Goal: Check status: Check status

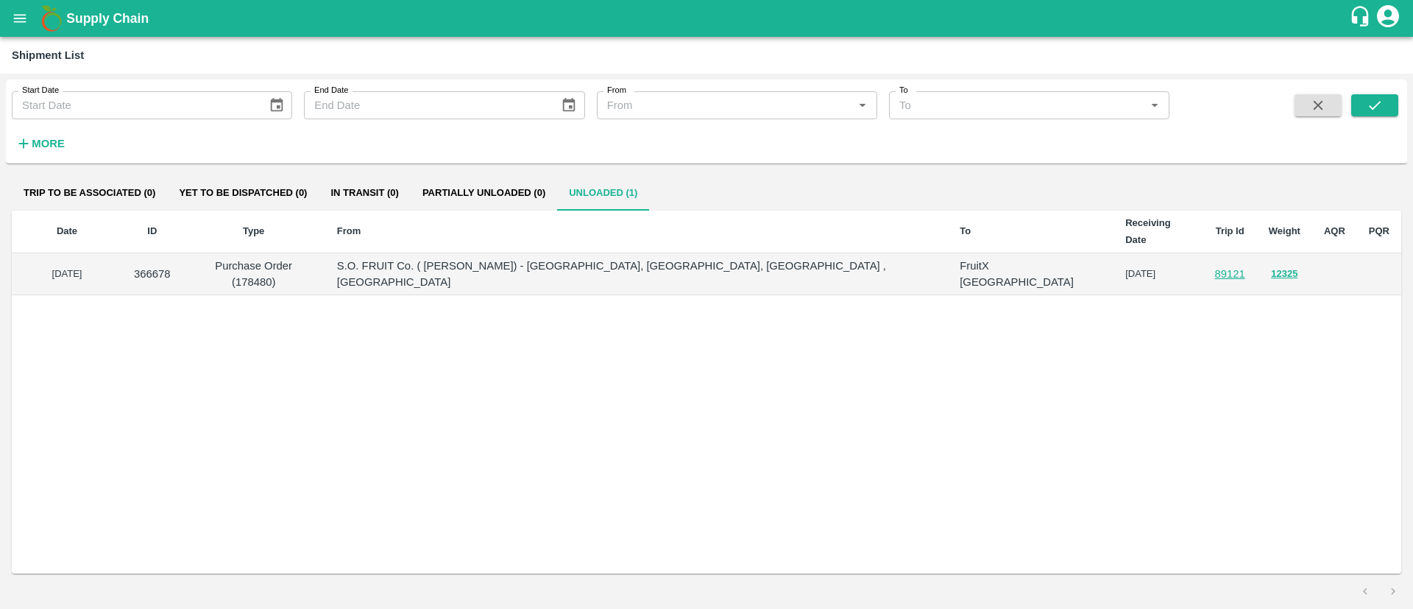
click at [21, 26] on button "open drawer" at bounding box center [20, 18] width 34 height 34
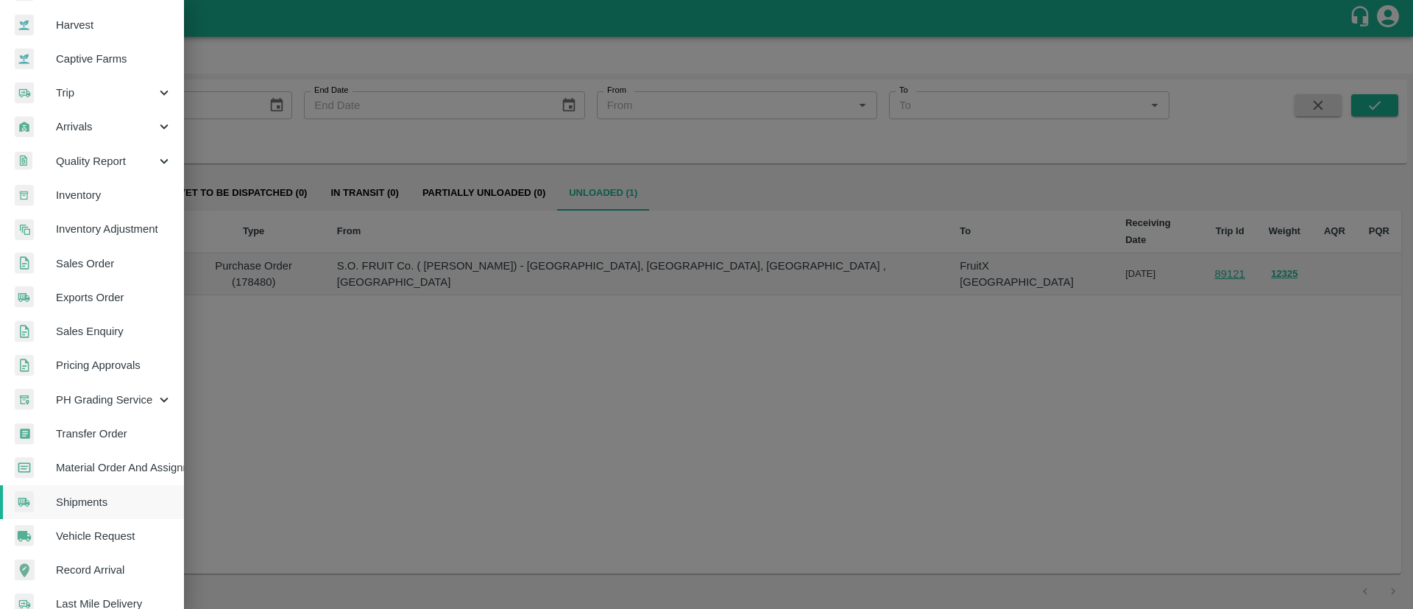
scroll to position [141, 0]
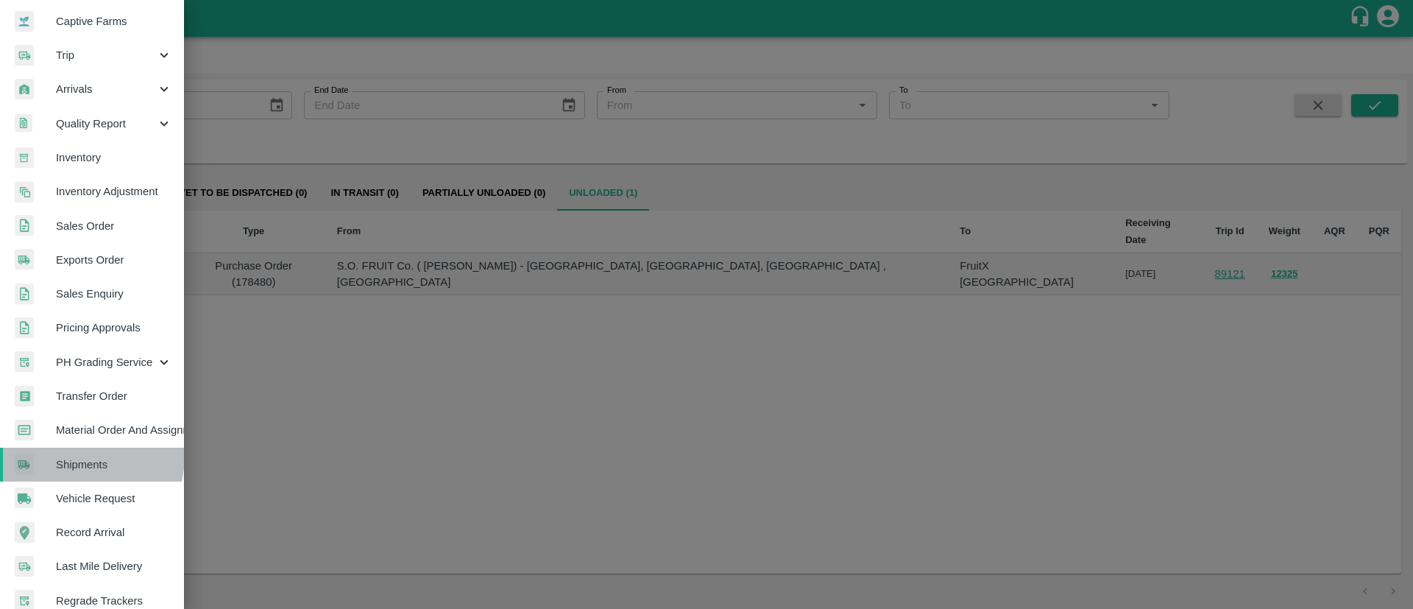
click at [69, 454] on link "Shipments" at bounding box center [92, 465] width 184 height 34
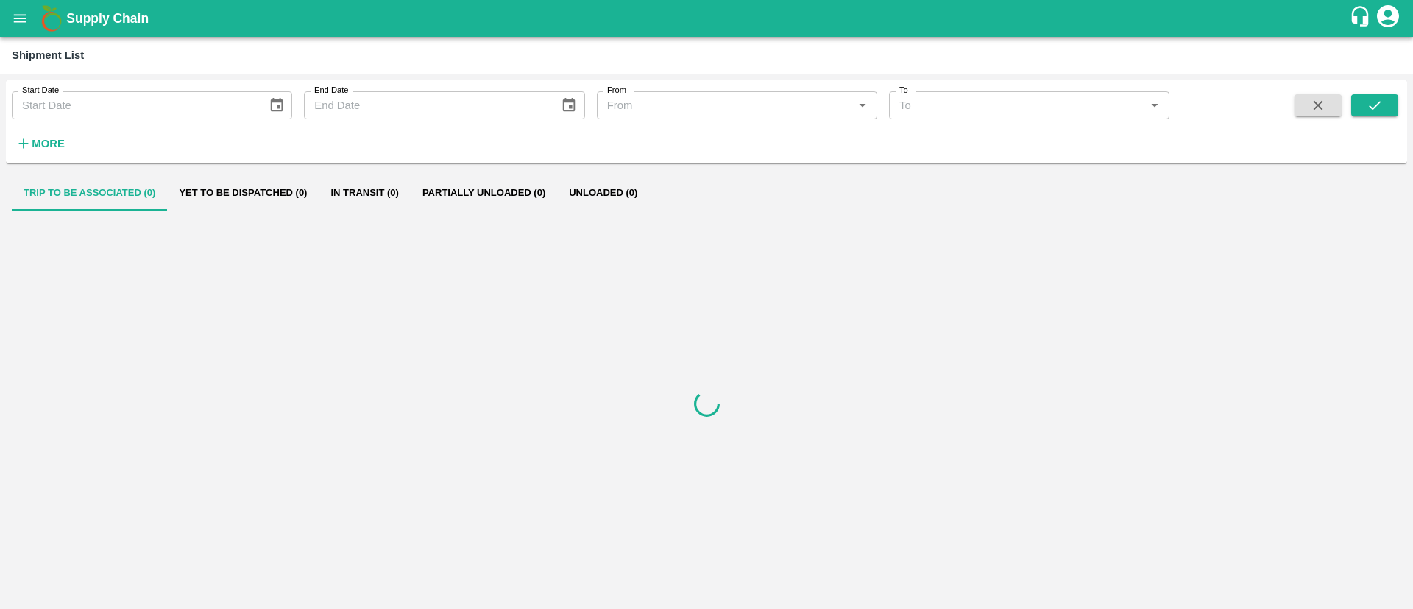
click at [39, 135] on h6 "More" at bounding box center [48, 143] width 33 height 19
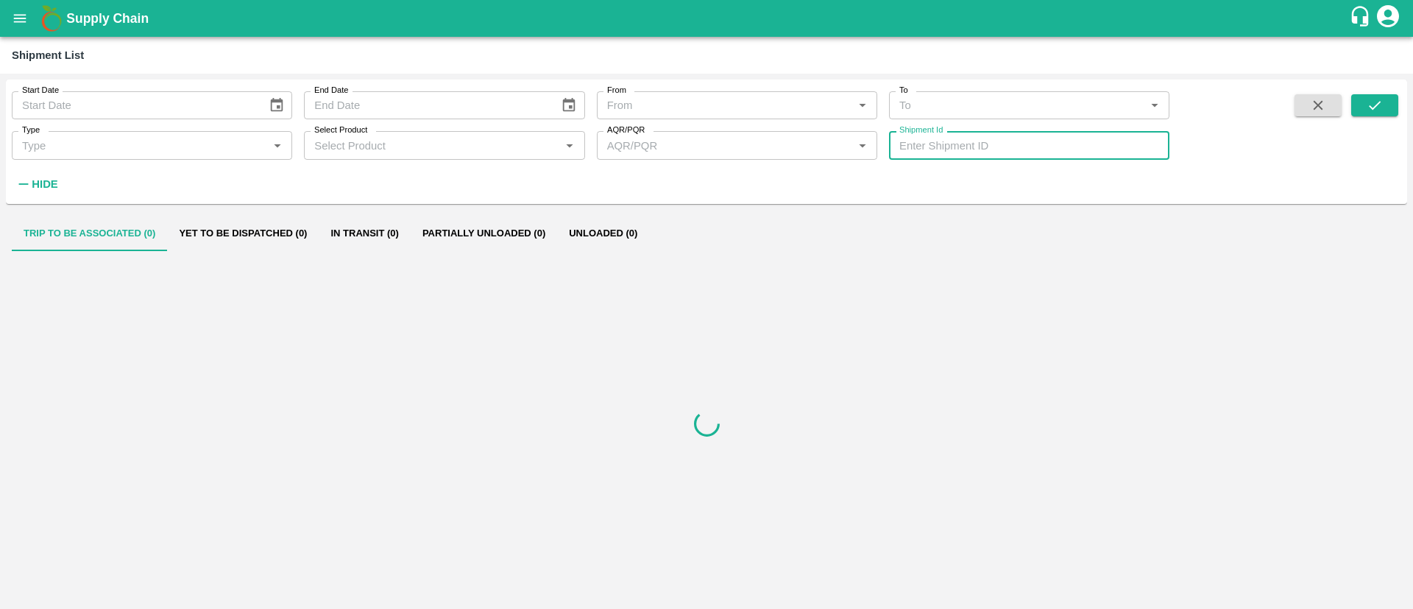
click at [963, 132] on input "Shipment Id" at bounding box center [1029, 145] width 280 height 28
paste input "362249"
type input "362249"
click at [1357, 111] on button "submit" at bounding box center [1374, 105] width 47 height 22
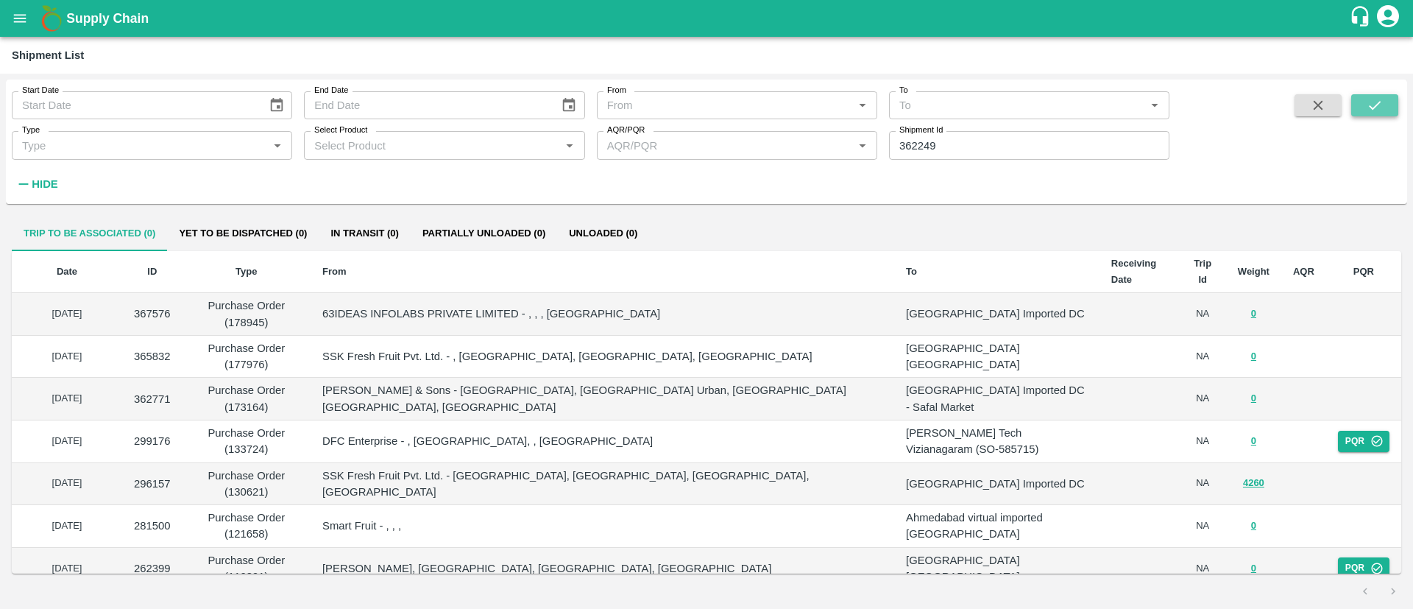
click at [1385, 116] on button "submit" at bounding box center [1374, 105] width 47 height 22
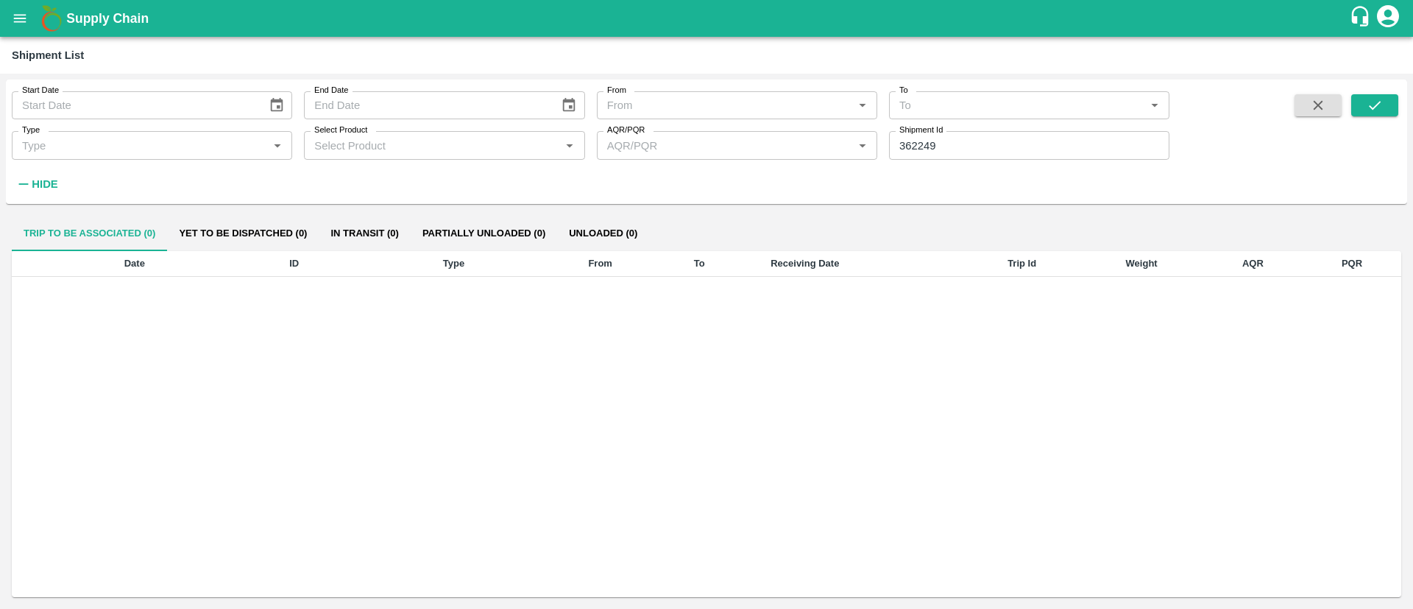
click at [987, 147] on input "362249" at bounding box center [1029, 145] width 280 height 28
click at [1377, 113] on button "submit" at bounding box center [1374, 105] width 47 height 22
click at [15, 25] on icon "open drawer" at bounding box center [20, 18] width 16 height 16
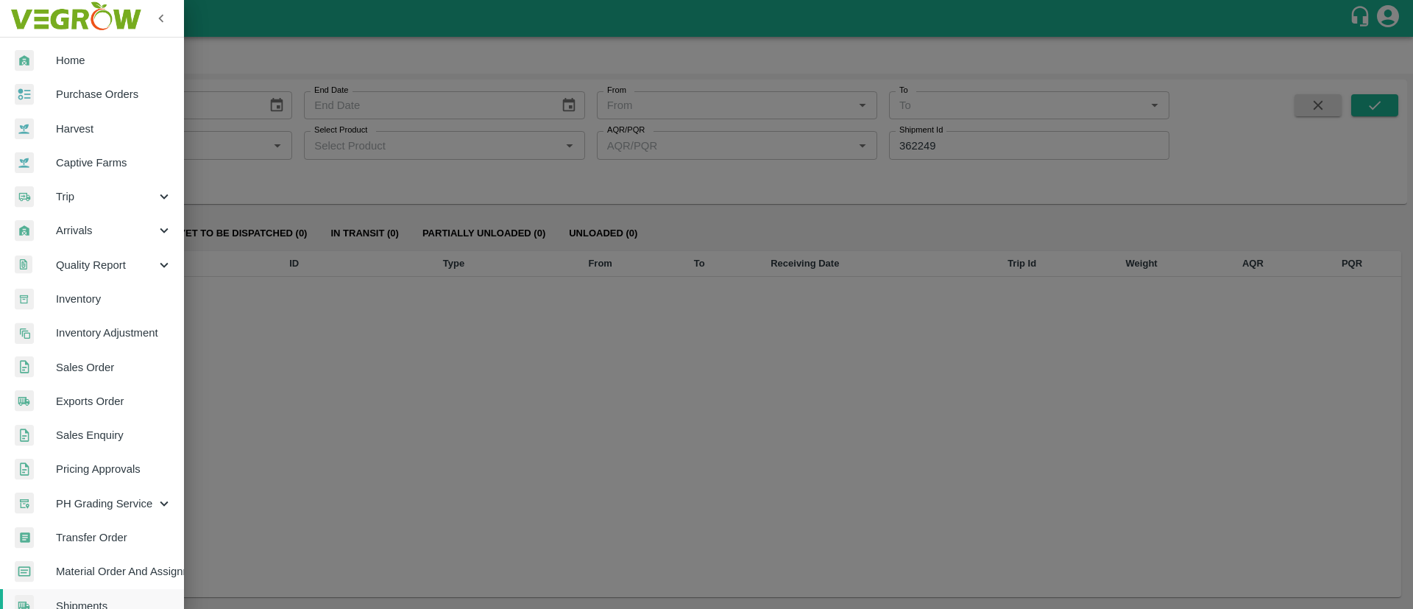
scroll to position [110, 0]
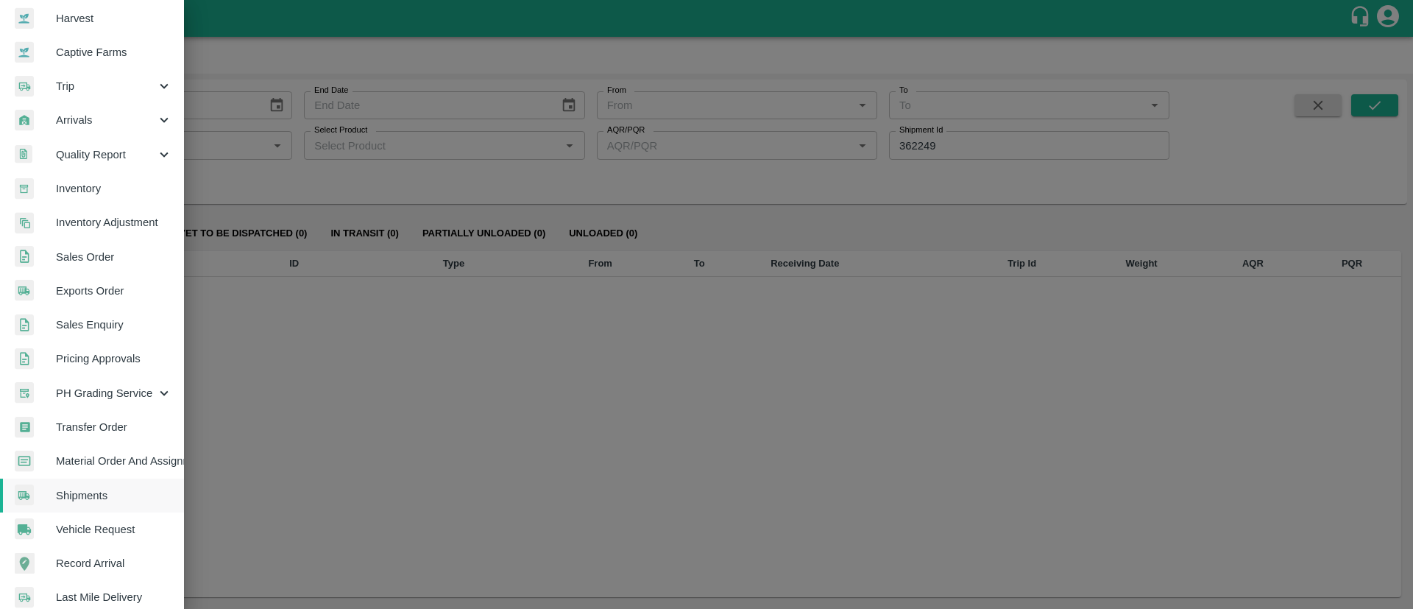
click at [115, 422] on span "Transfer Order" at bounding box center [114, 427] width 116 height 16
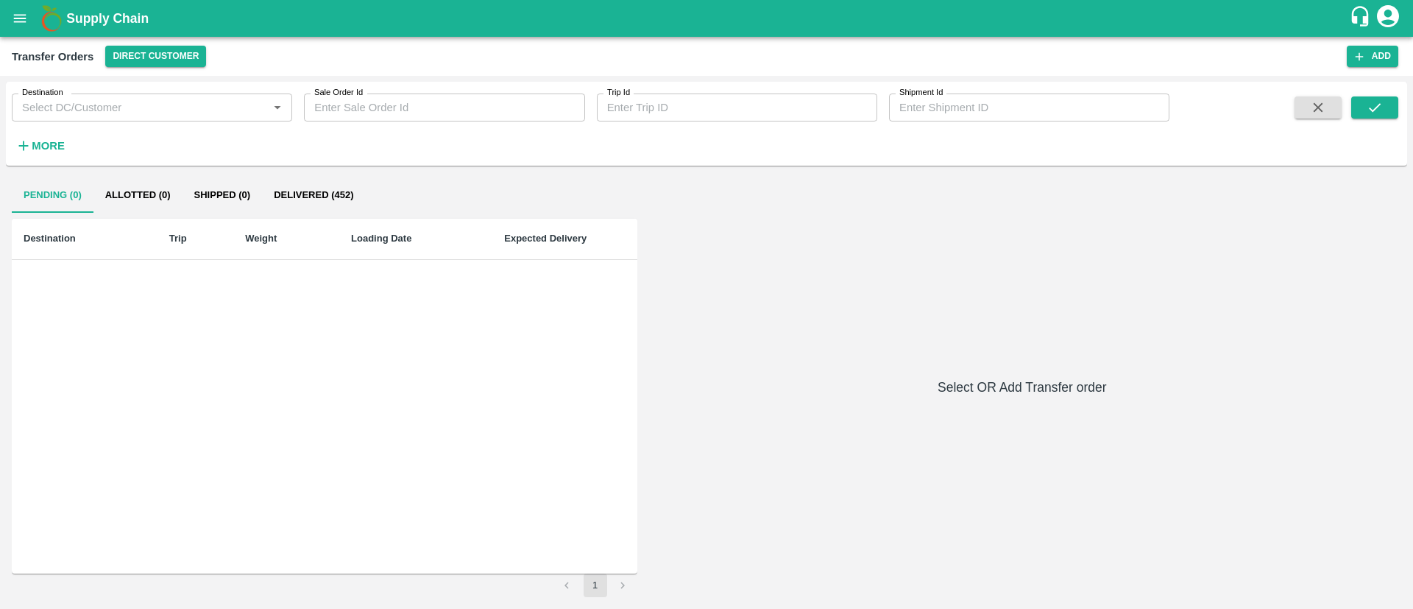
click at [52, 146] on strong "More" at bounding box center [48, 146] width 33 height 12
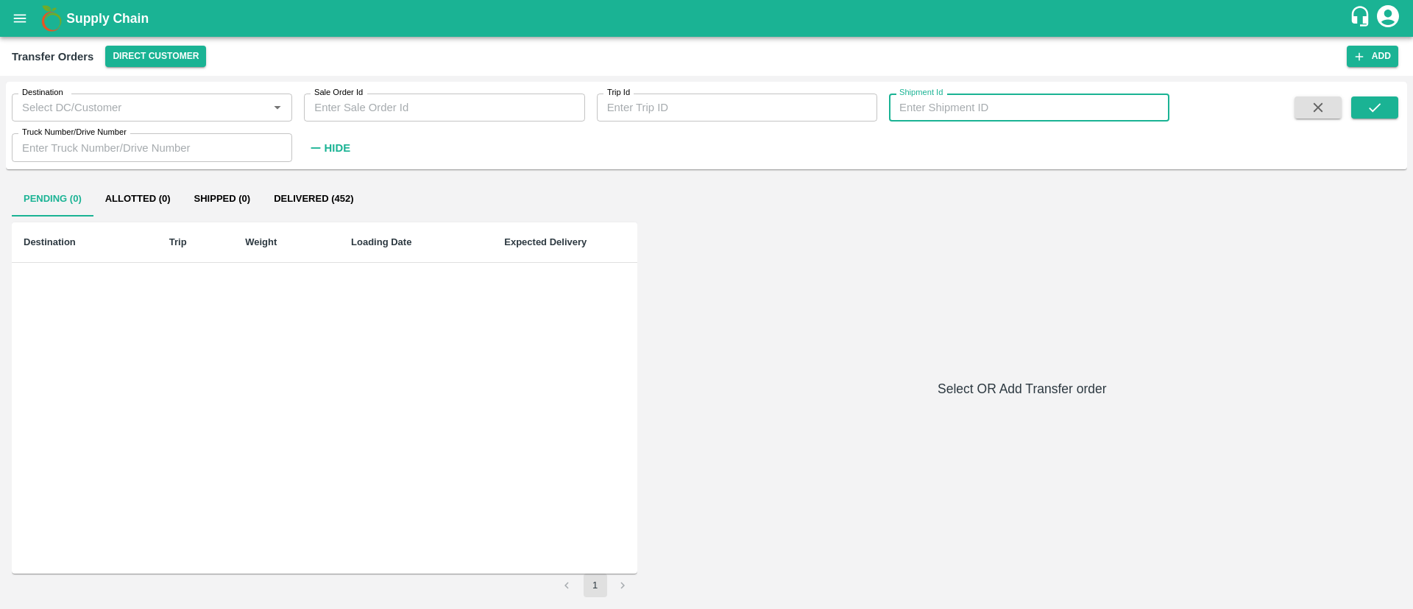
click at [969, 113] on input "Shipment Id" at bounding box center [1029, 107] width 280 height 28
paste input "362249"
type input "362249"
click at [1377, 102] on icon "submit" at bounding box center [1375, 107] width 16 height 16
click at [1374, 107] on icon "submit" at bounding box center [1375, 107] width 16 height 16
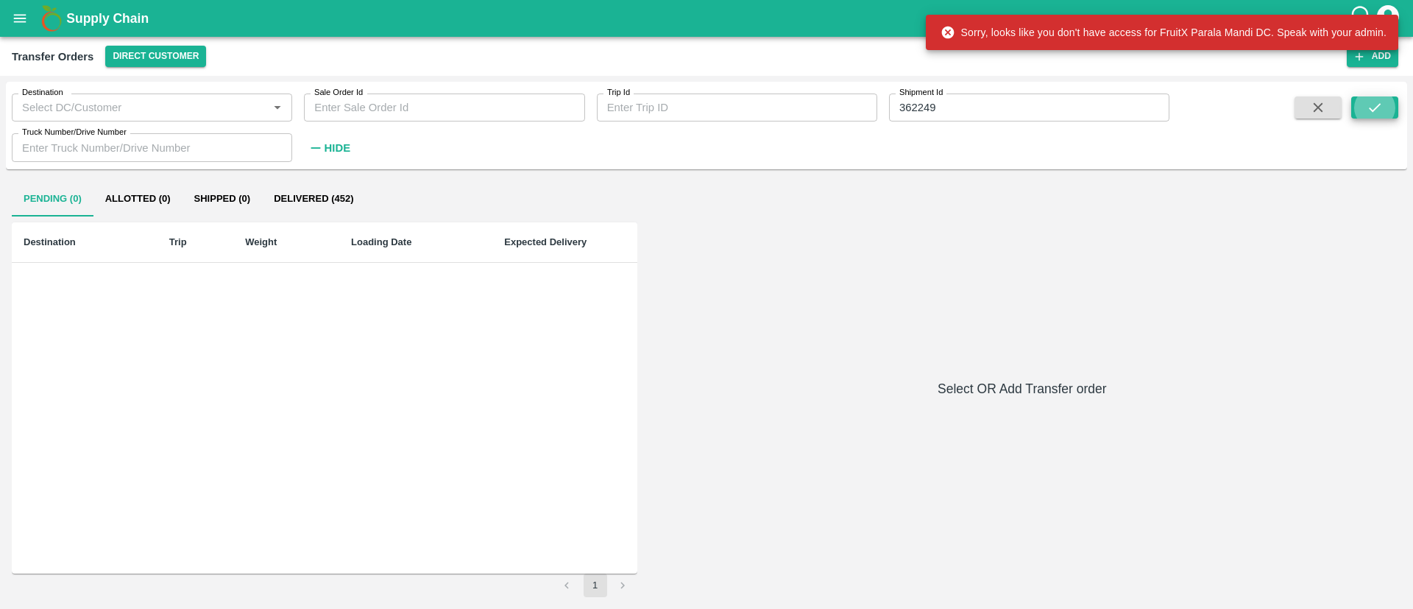
click at [1377, 110] on icon "submit" at bounding box center [1375, 107] width 16 height 16
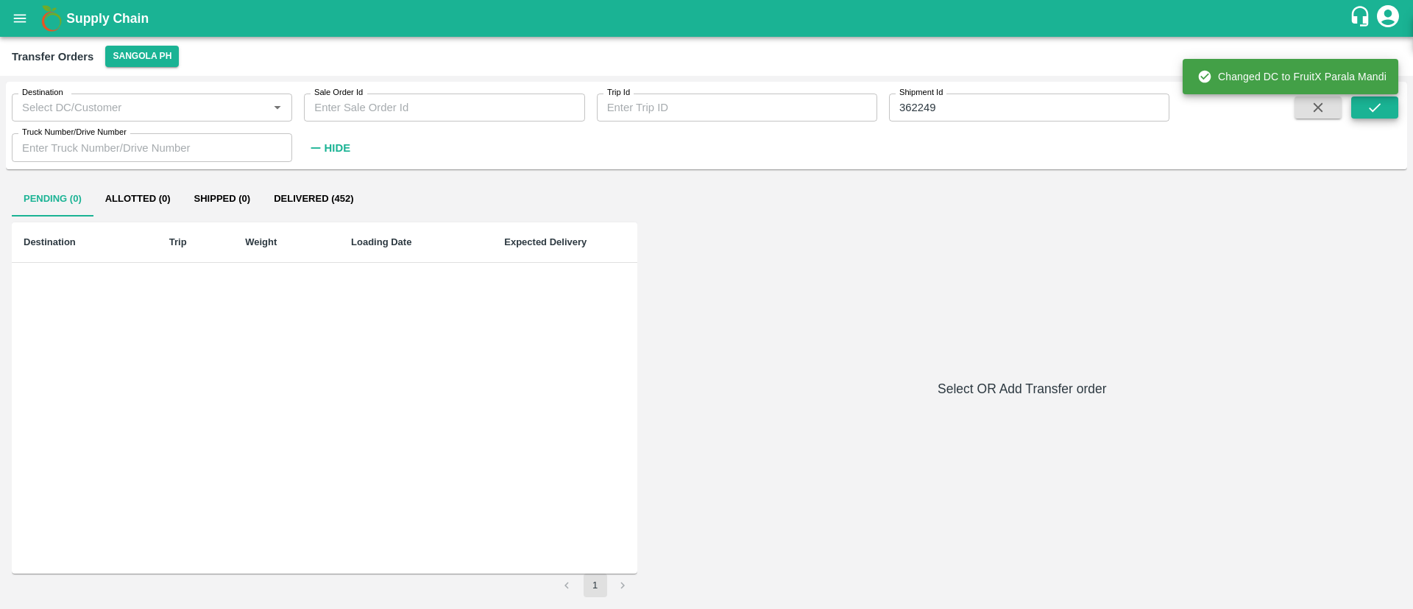
click at [994, 106] on input "362249" at bounding box center [1029, 107] width 280 height 28
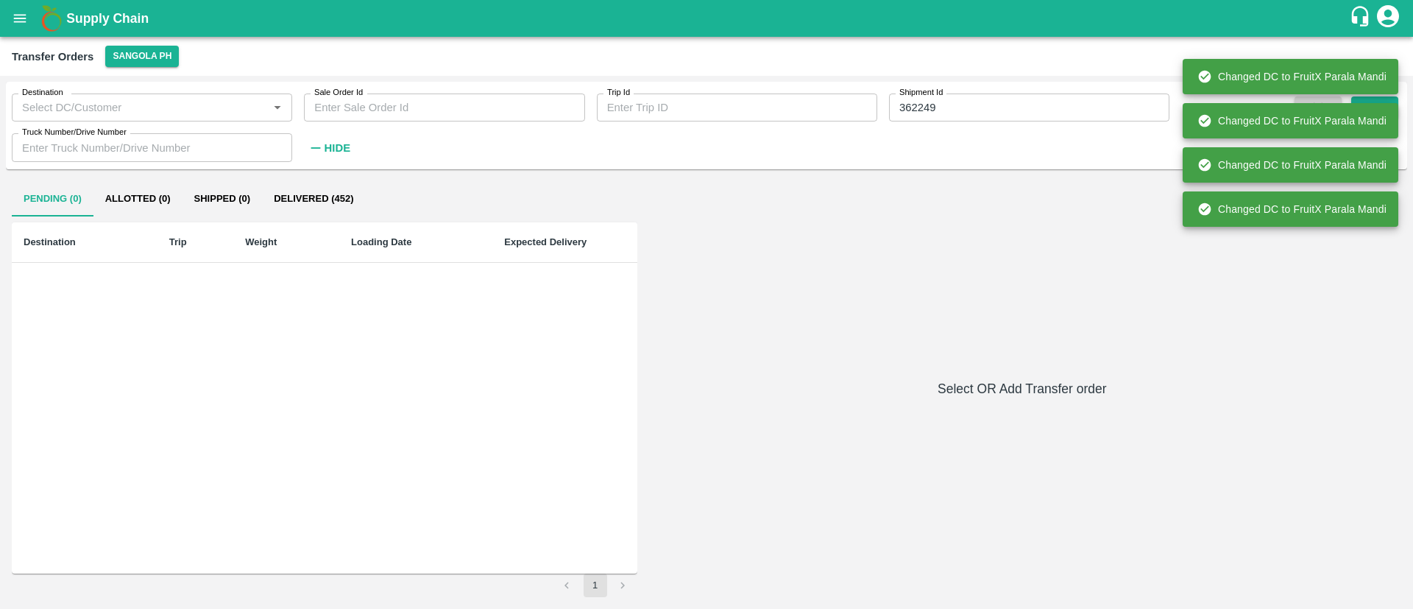
click at [678, 262] on div "Pending (0) Allotted (0) Shipped (0) Delivered (452) Destination Trip Weight Lo…" at bounding box center [707, 389] width 1390 height 416
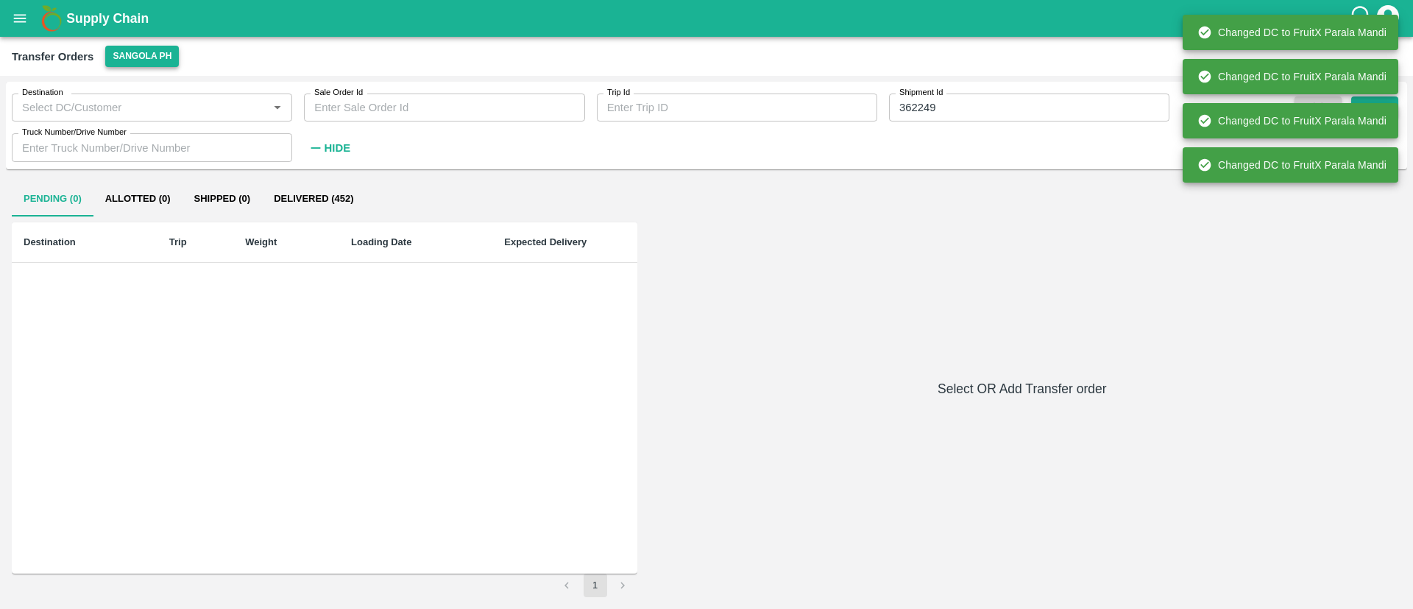
click at [137, 46] on button "Sangola PH" at bounding box center [142, 56] width 74 height 21
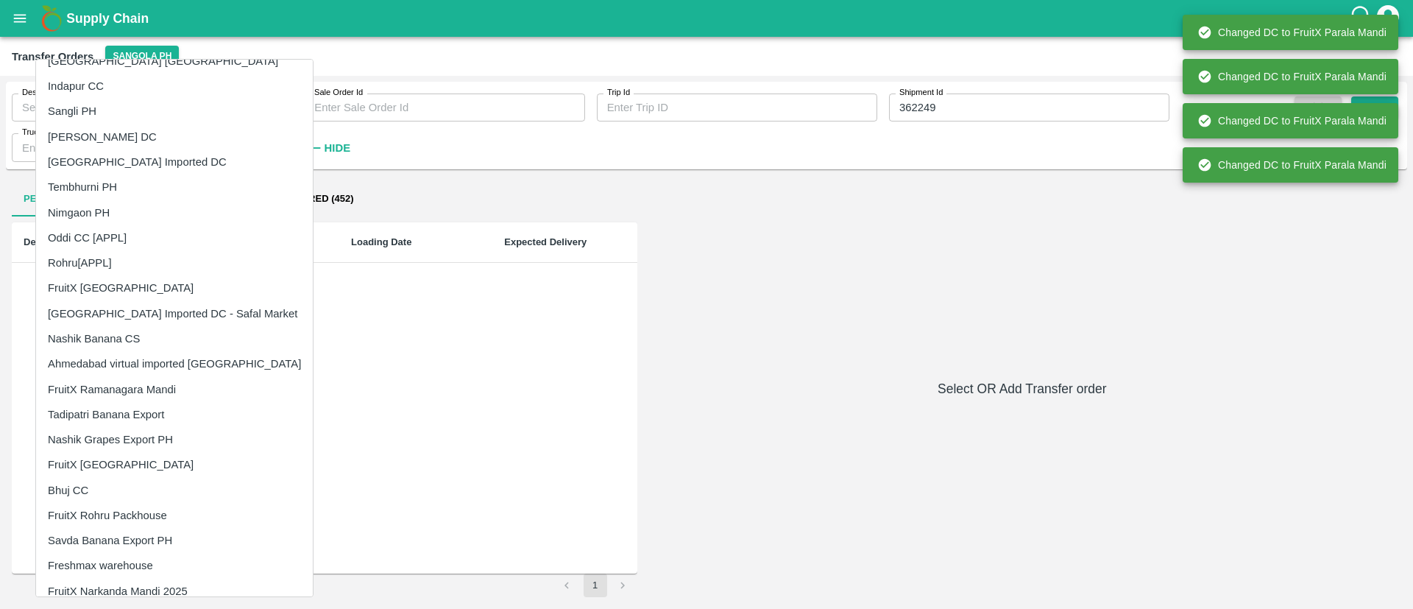
scroll to position [131, 0]
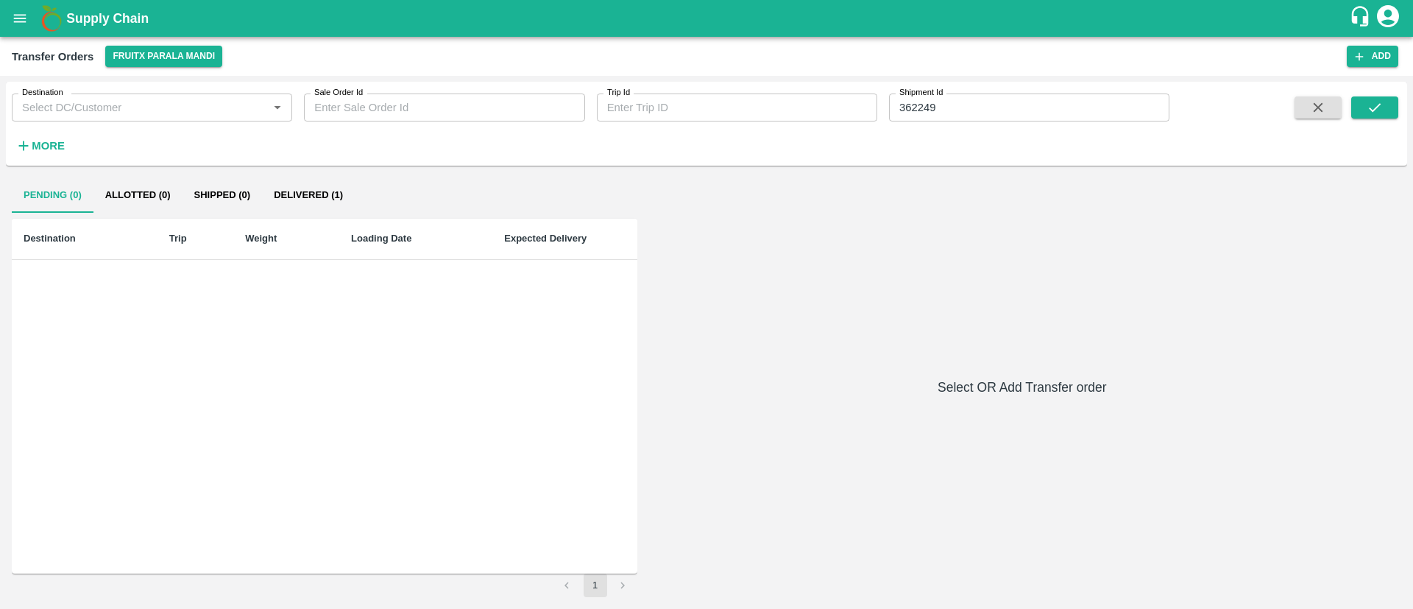
click at [291, 191] on button "Delivered (1)" at bounding box center [308, 194] width 93 height 35
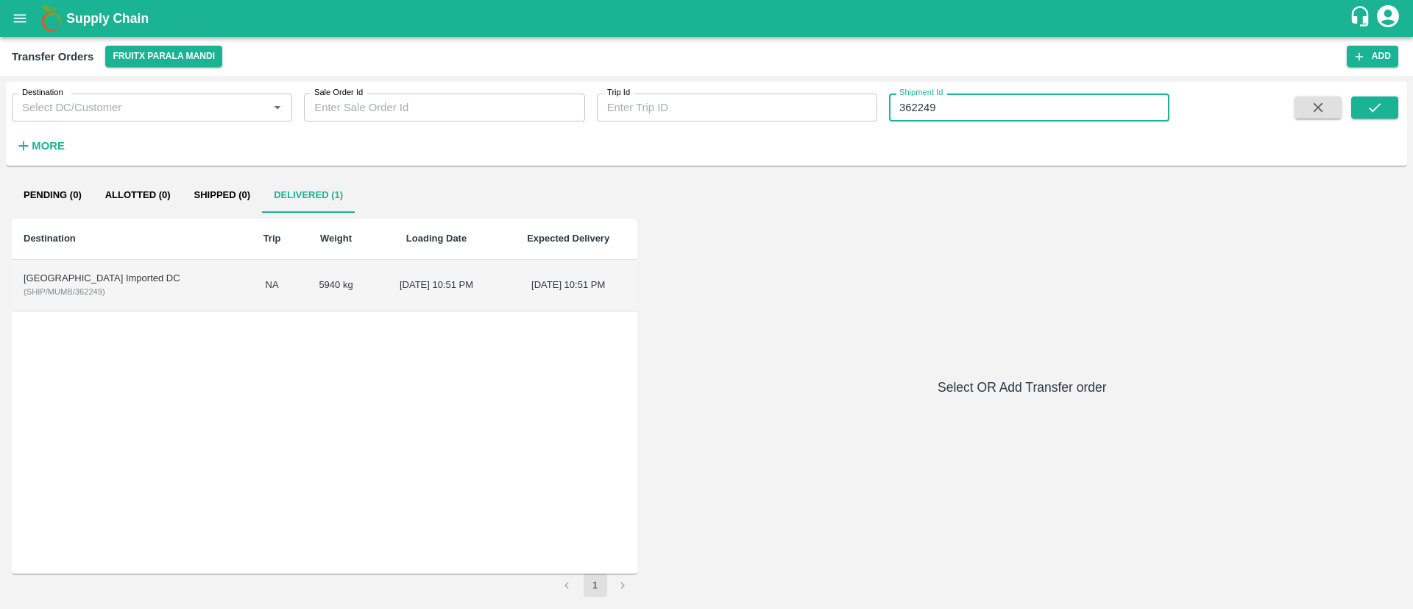
click at [928, 110] on input "362249" at bounding box center [1029, 107] width 280 height 28
click at [906, 107] on input "362249" at bounding box center [1029, 107] width 280 height 28
click at [160, 53] on button "FruitX Parala Mandi" at bounding box center [163, 56] width 117 height 21
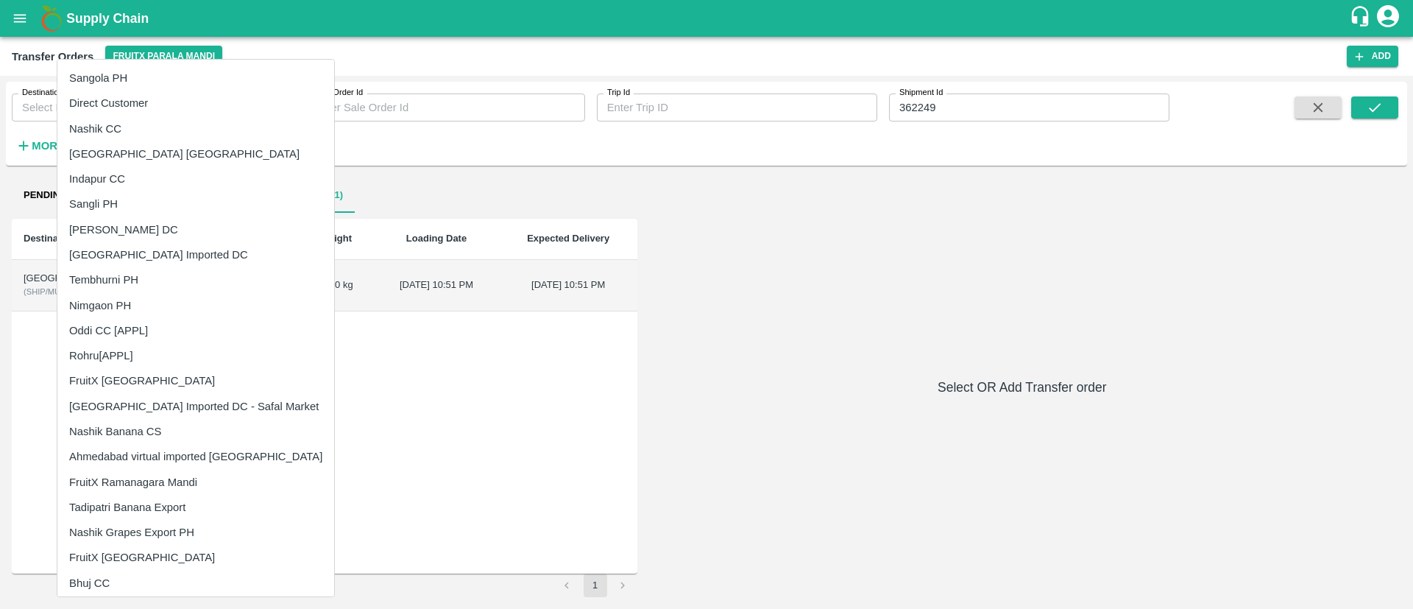
click at [918, 110] on div at bounding box center [706, 304] width 1413 height 609
click at [918, 110] on div "Sangola PH Direct Customer Nashik CC Chennai DC Indapur CC Sangli PH Iniya Koya…" at bounding box center [706, 304] width 1413 height 609
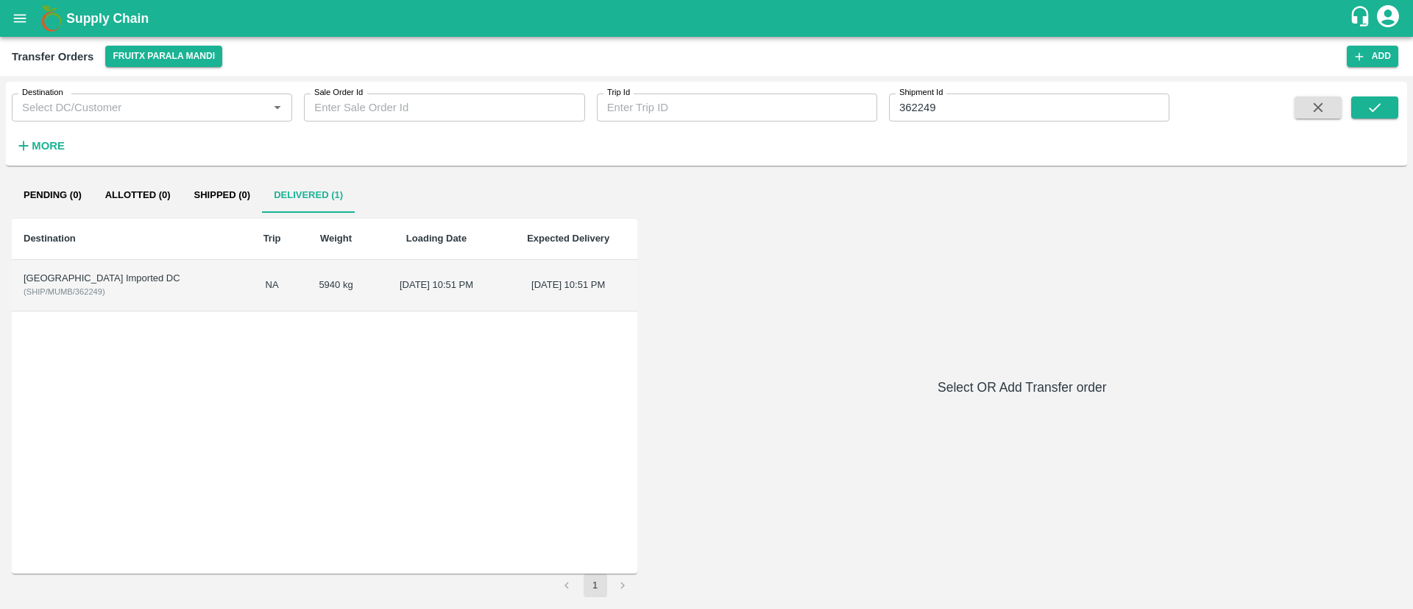
click at [919, 102] on input "362249" at bounding box center [1029, 107] width 280 height 28
click at [183, 60] on button "FruitX Parala Mandi" at bounding box center [163, 56] width 117 height 21
click at [85, 294] on span "( SHIP/MUMB/362249 )" at bounding box center [65, 291] width 82 height 9
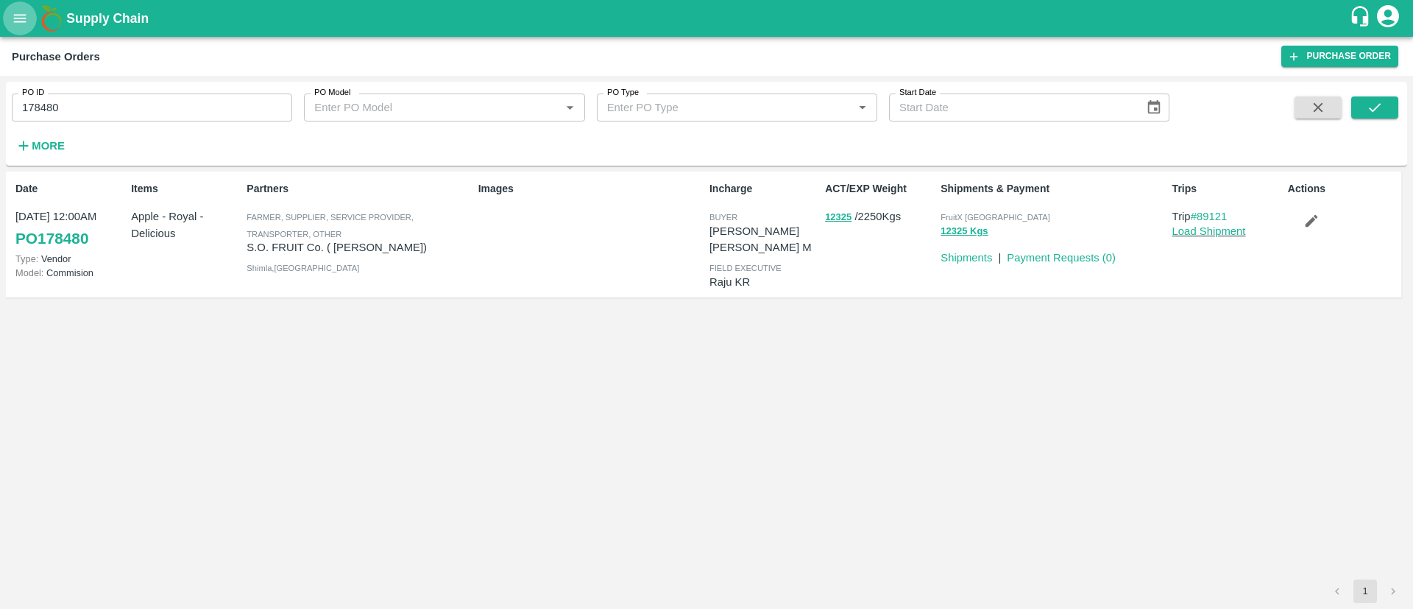
click at [21, 18] on icon "open drawer" at bounding box center [20, 18] width 13 height 8
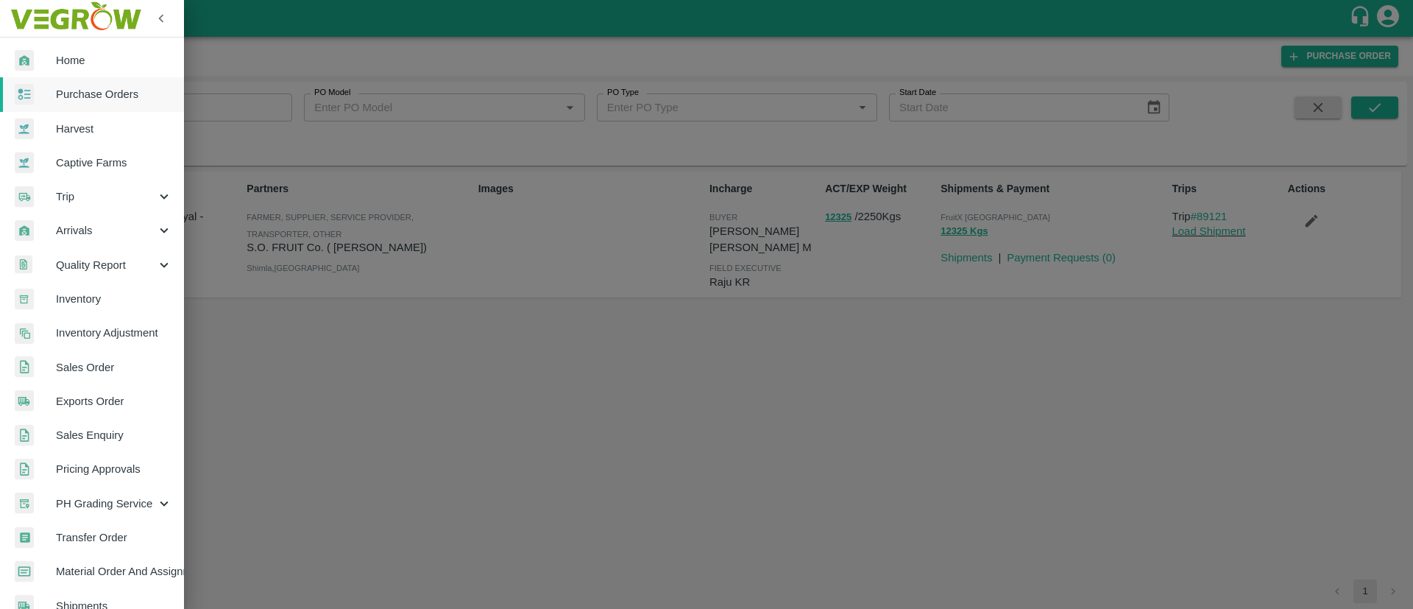
click at [85, 303] on span "Inventory" at bounding box center [114, 299] width 116 height 16
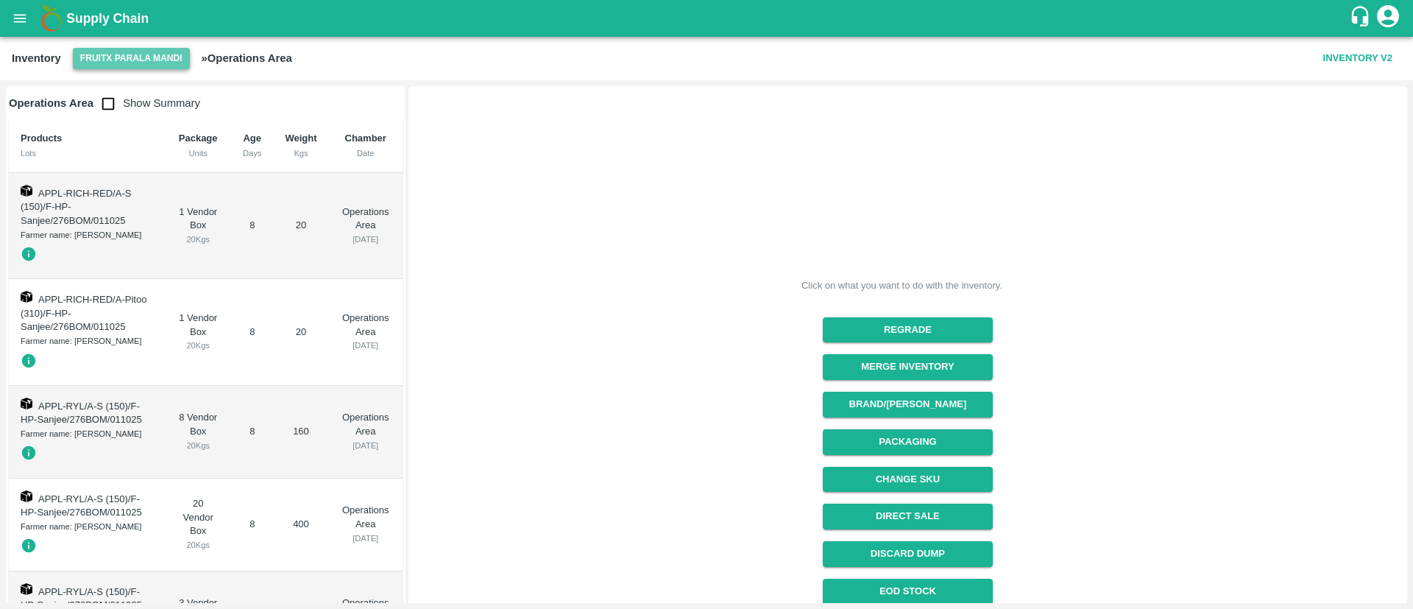
click at [138, 54] on button "FruitX Parala Mandi" at bounding box center [131, 58] width 117 height 21
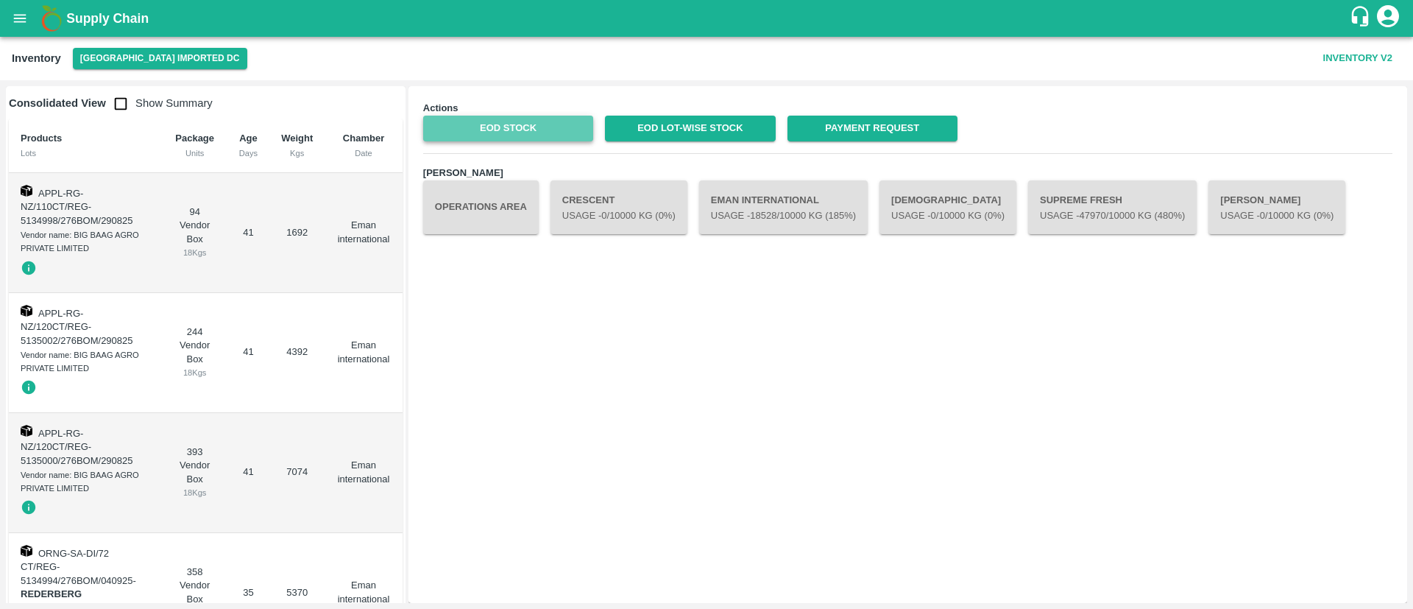
click at [498, 132] on link "EOD Stock" at bounding box center [508, 129] width 170 height 26
